Goal: Check status: Check status

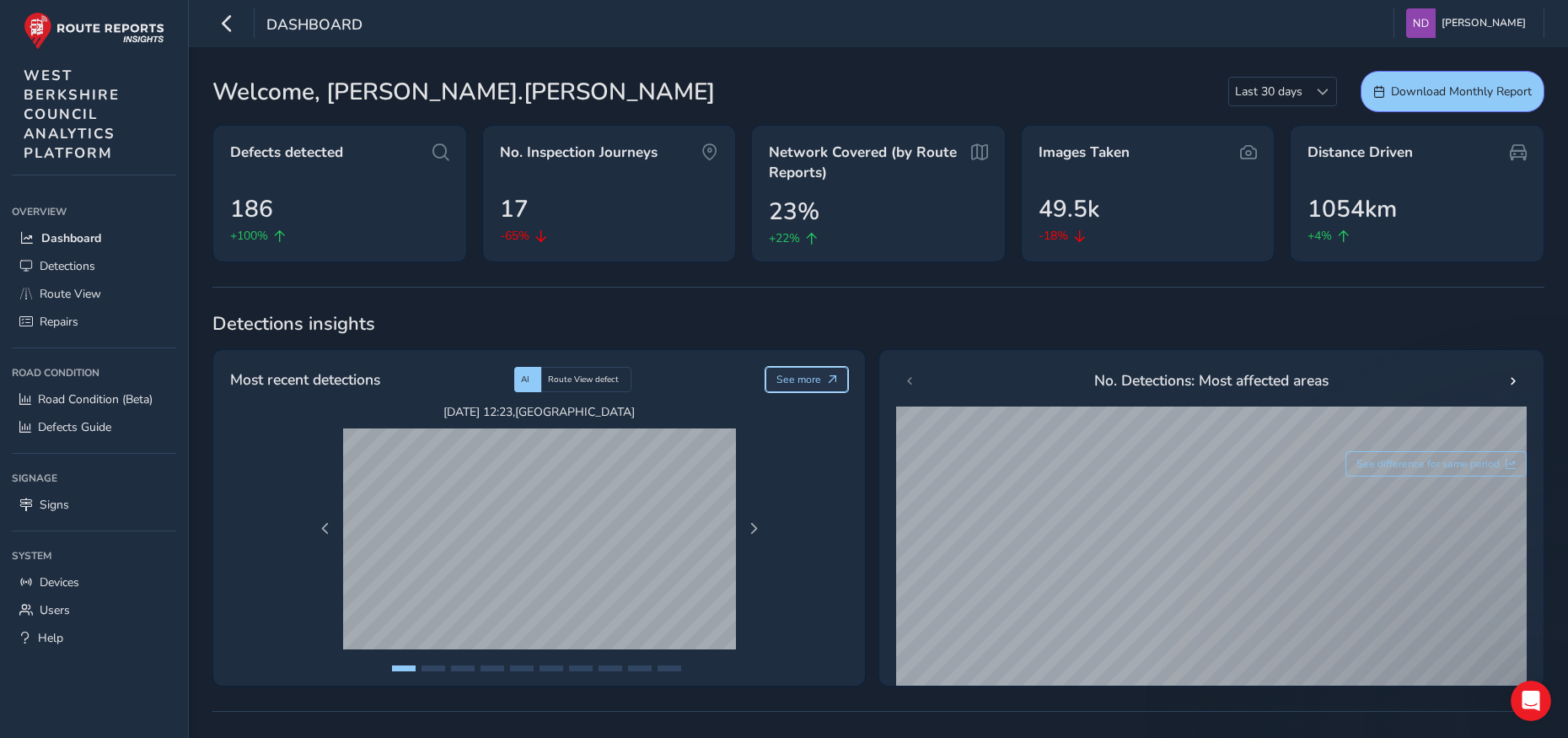
click at [802, 376] on span "See more" at bounding box center [798, 379] width 44 height 13
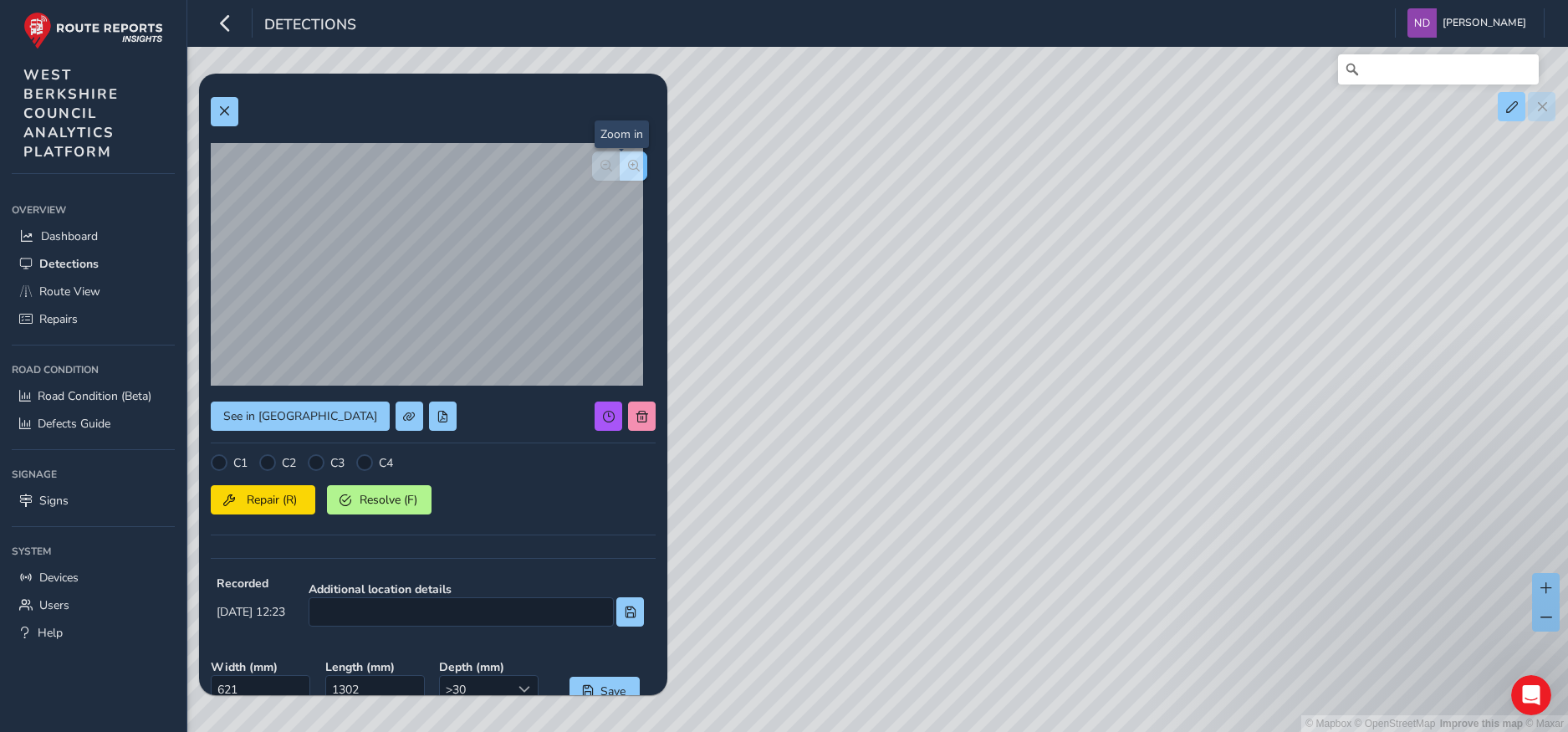
click at [628, 169] on span "button" at bounding box center [633, 165] width 11 height 11
click at [601, 165] on span "button" at bounding box center [606, 165] width 11 height 11
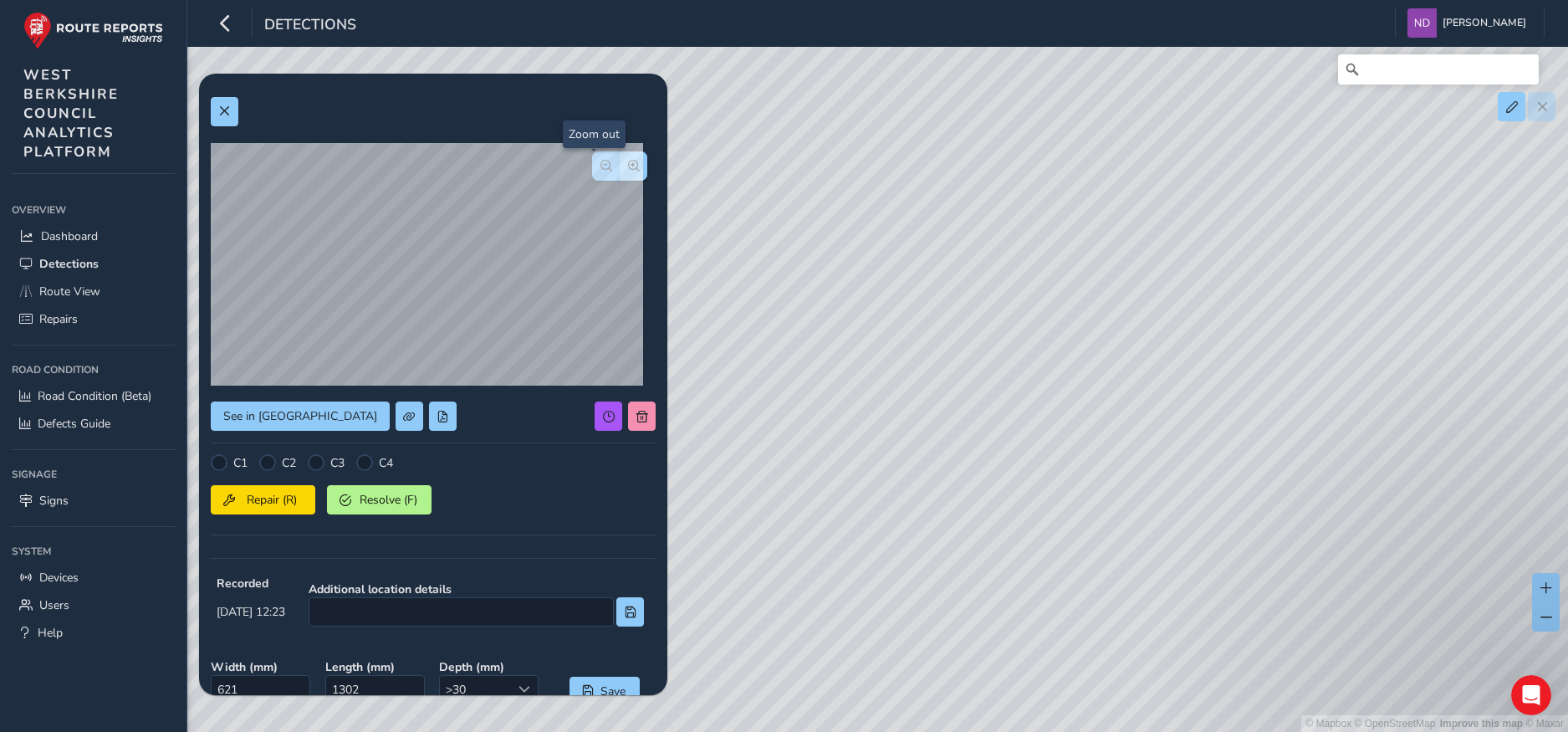
click at [601, 165] on span "button" at bounding box center [606, 165] width 11 height 11
click at [592, 165] on div at bounding box center [619, 165] width 55 height 29
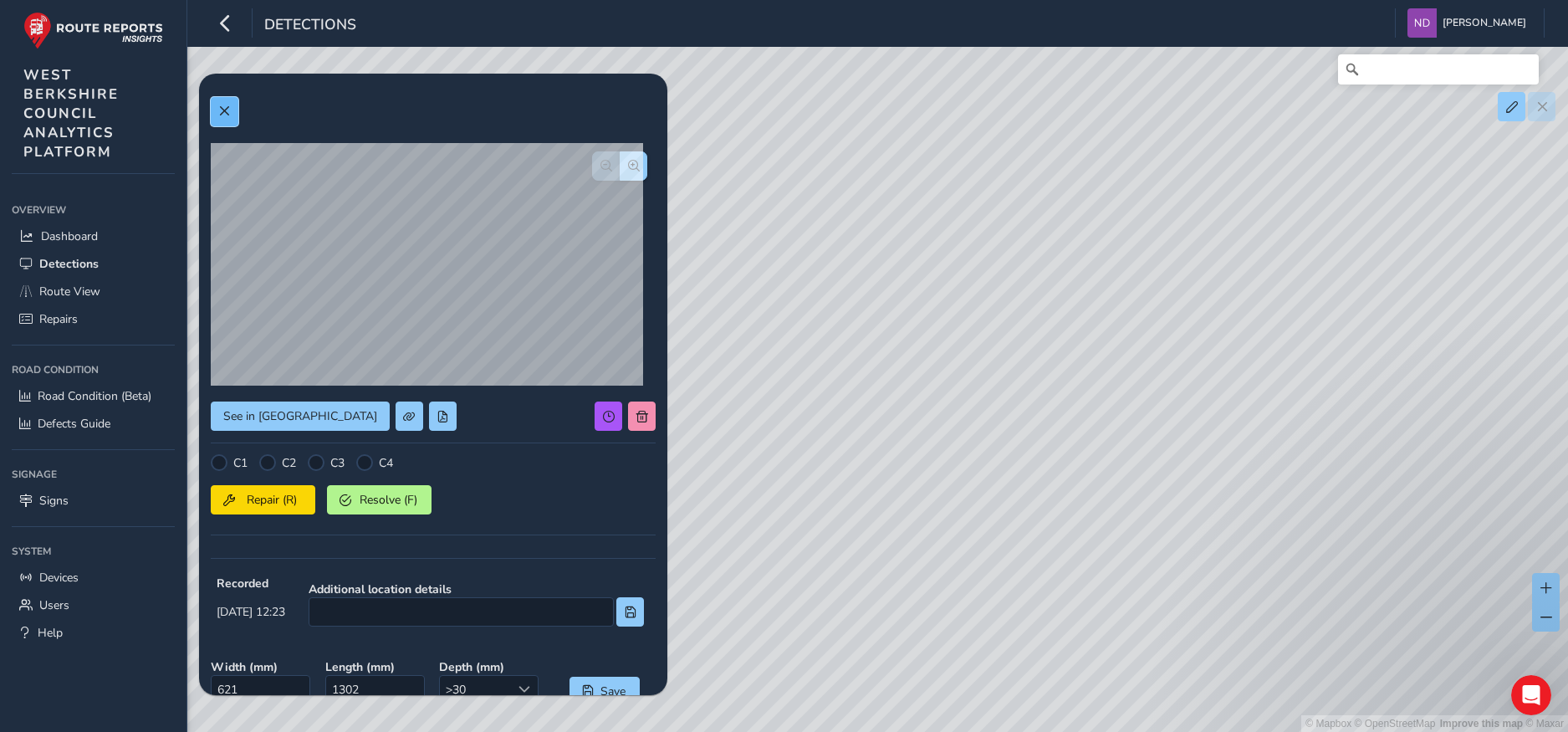
click at [228, 117] on button at bounding box center [224, 111] width 27 height 29
